Goal: Download file/media

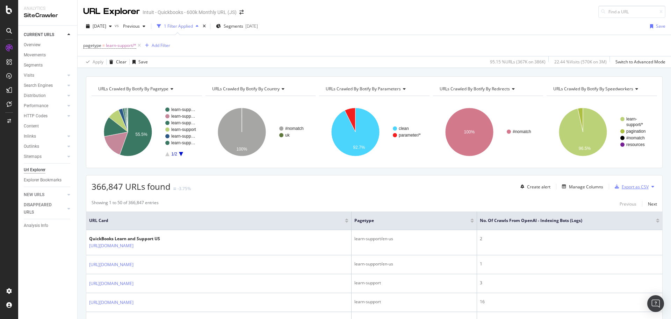
click at [622, 188] on div "Export as CSV" at bounding box center [635, 187] width 27 height 6
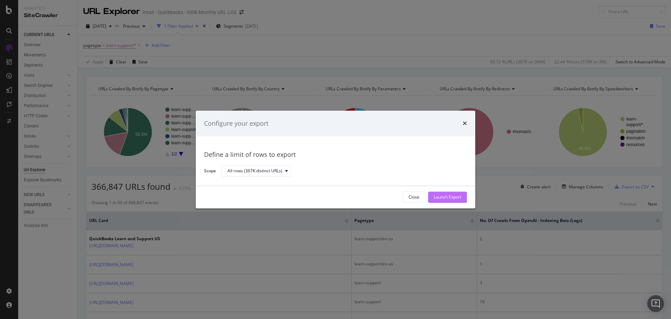
click at [448, 198] on div "Launch Export" at bounding box center [448, 197] width 28 height 6
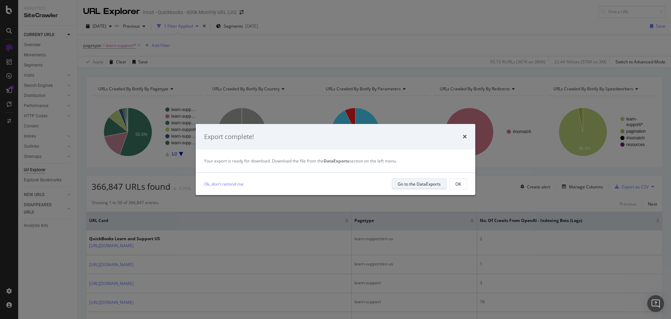
click at [429, 184] on div "Go to the DataExports" at bounding box center [419, 184] width 43 height 6
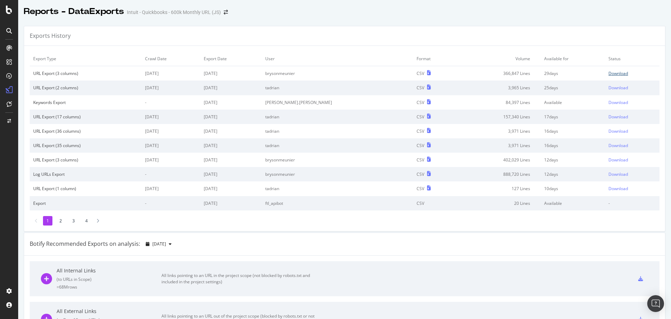
click at [609, 72] on div "Download" at bounding box center [619, 73] width 20 height 6
click at [589, 17] on div at bounding box center [344, 18] width 653 height 3
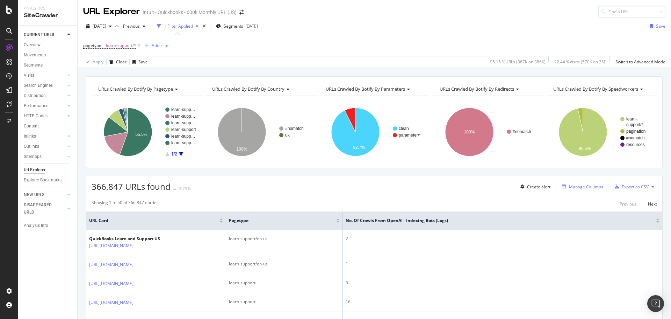
click at [573, 186] on div "Manage Columns" at bounding box center [586, 187] width 34 height 6
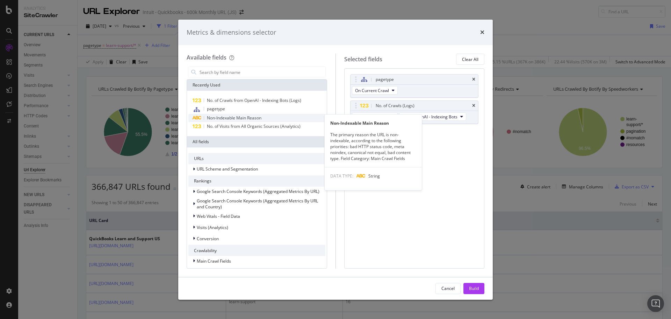
click at [249, 117] on span "Non-Indexable Main Reason" at bounding box center [234, 118] width 55 height 6
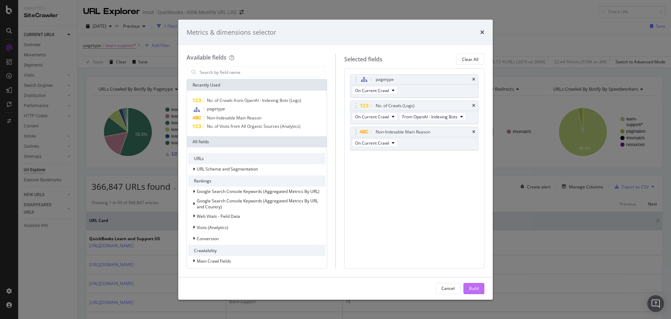
click at [477, 286] on div "Build" at bounding box center [474, 288] width 10 height 6
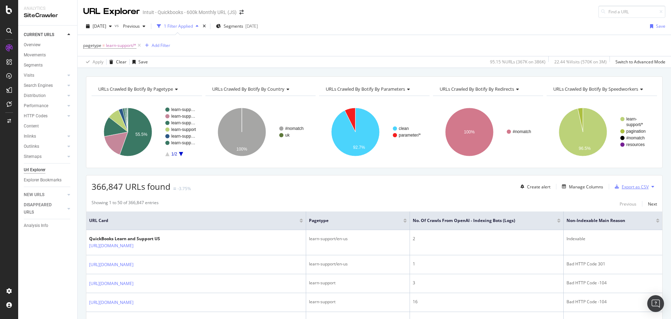
click at [636, 187] on div "Export as CSV" at bounding box center [635, 187] width 27 height 6
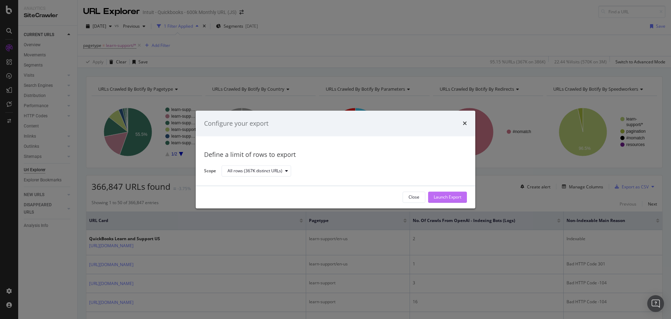
click at [451, 196] on div "Launch Export" at bounding box center [448, 197] width 28 height 6
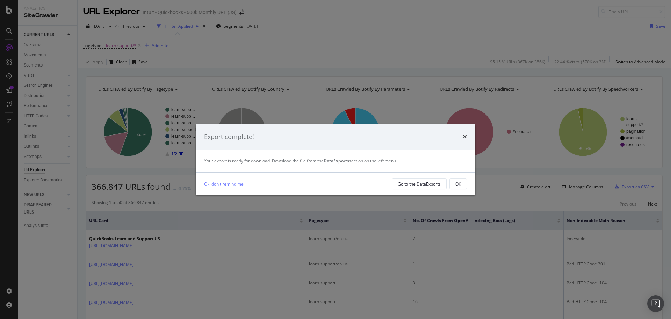
click at [636, 41] on div "Export complete! Your export is ready for download. Download the file from the …" at bounding box center [335, 159] width 671 height 319
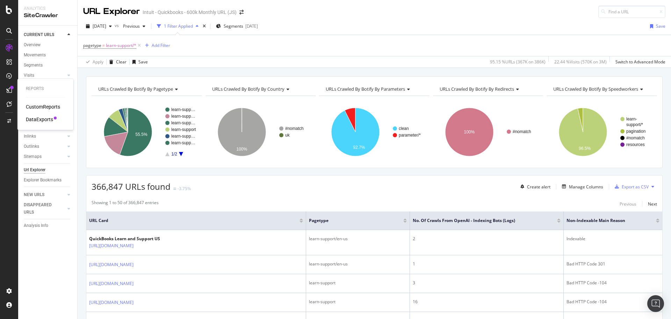
click at [38, 119] on div "DataExports" at bounding box center [39, 119] width 27 height 7
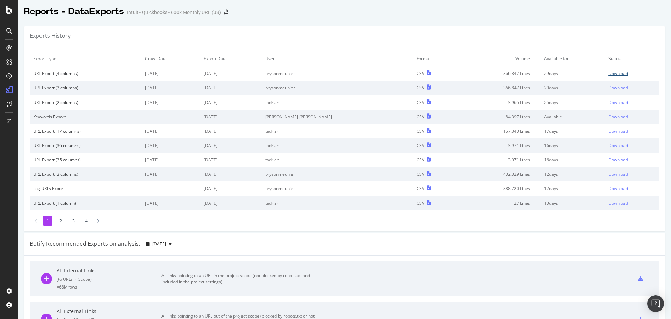
click at [609, 76] on div "Download" at bounding box center [619, 73] width 20 height 6
click at [519, 31] on div "Exports History" at bounding box center [344, 36] width 641 height 20
